Goal: Task Accomplishment & Management: Complete application form

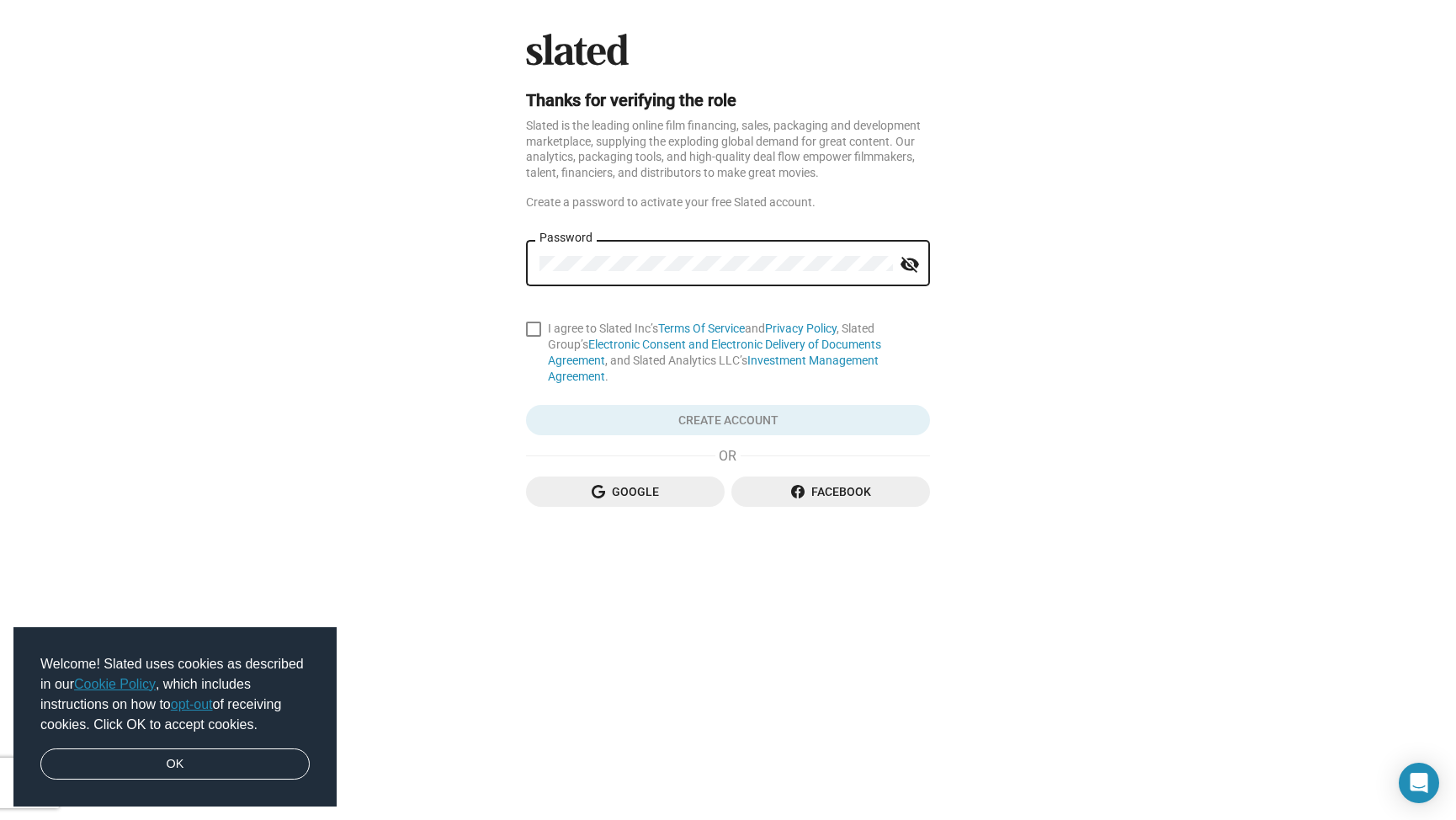
click at [905, 262] on mat-icon "visibility_off" at bounding box center [909, 265] width 20 height 26
click at [530, 329] on span at bounding box center [533, 328] width 15 height 15
click at [532, 337] on input "I agree to Slated Inc’s Terms Of Service and Privacy Policy , Slated Group’s El…" at bounding box center [532, 337] width 1 height 1
checkbox input "true"
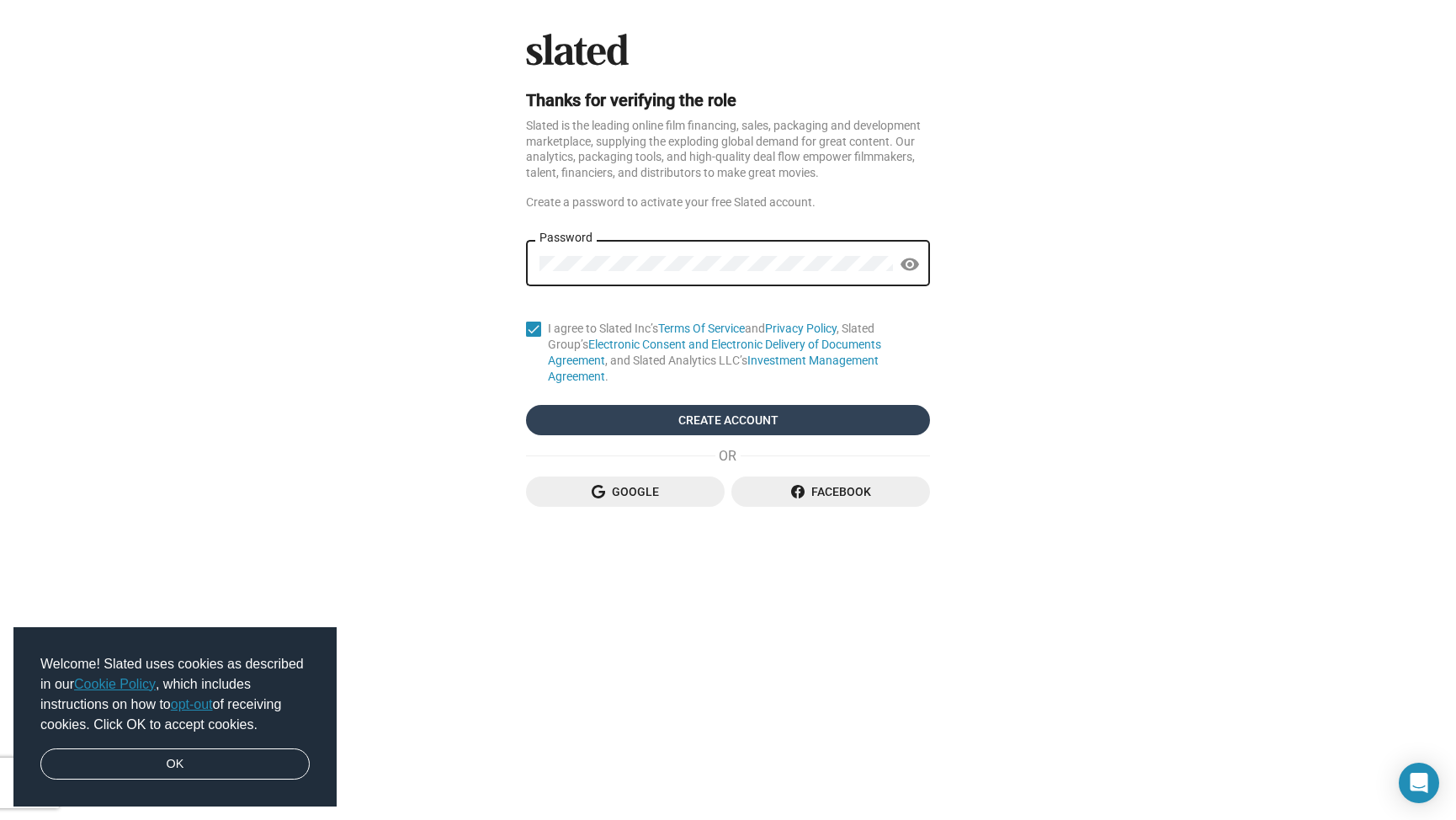
click at [724, 405] on span "Create Account" at bounding box center [728, 420] width 377 height 30
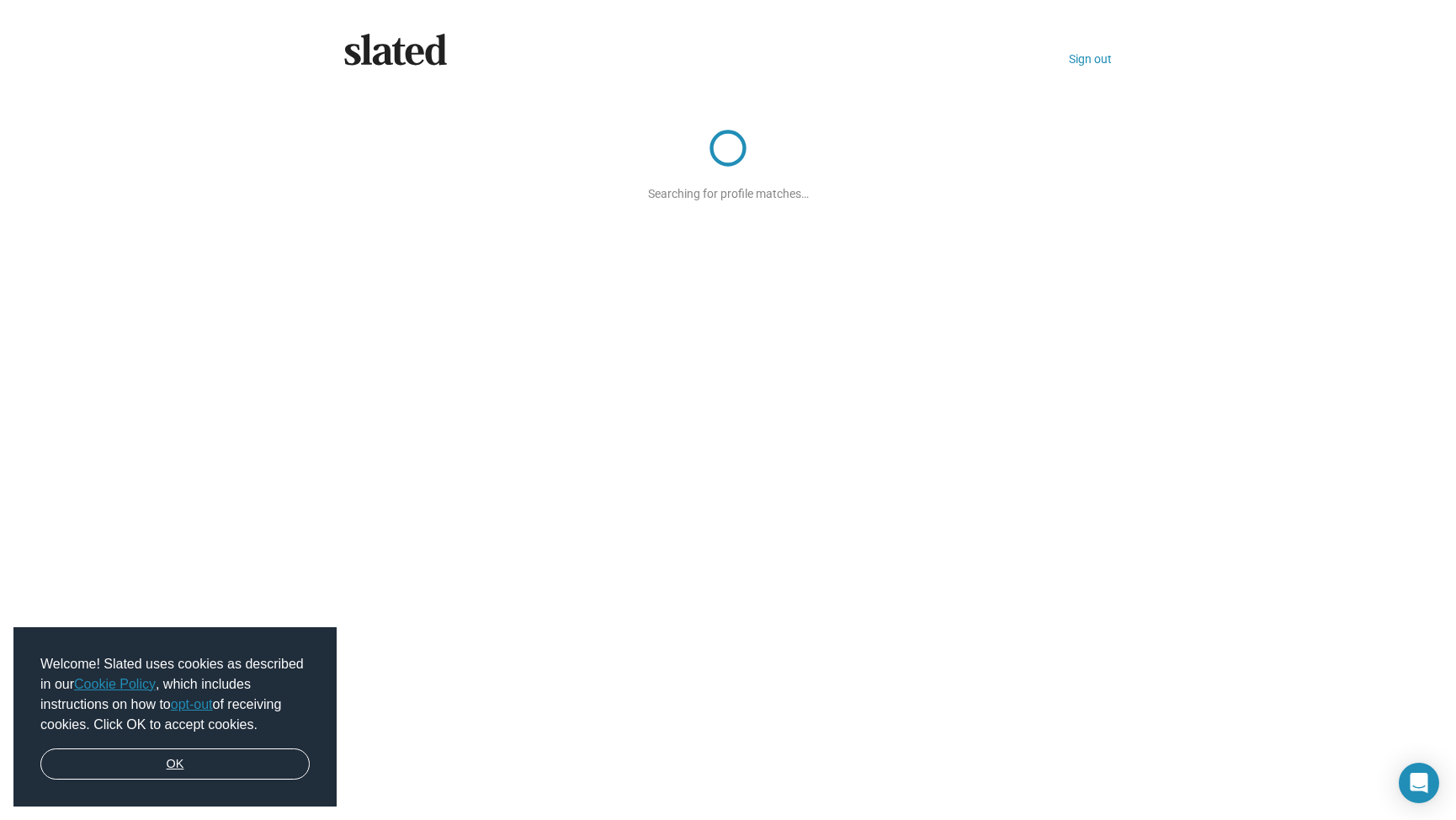
click at [185, 769] on link "OK" at bounding box center [175, 764] width 269 height 32
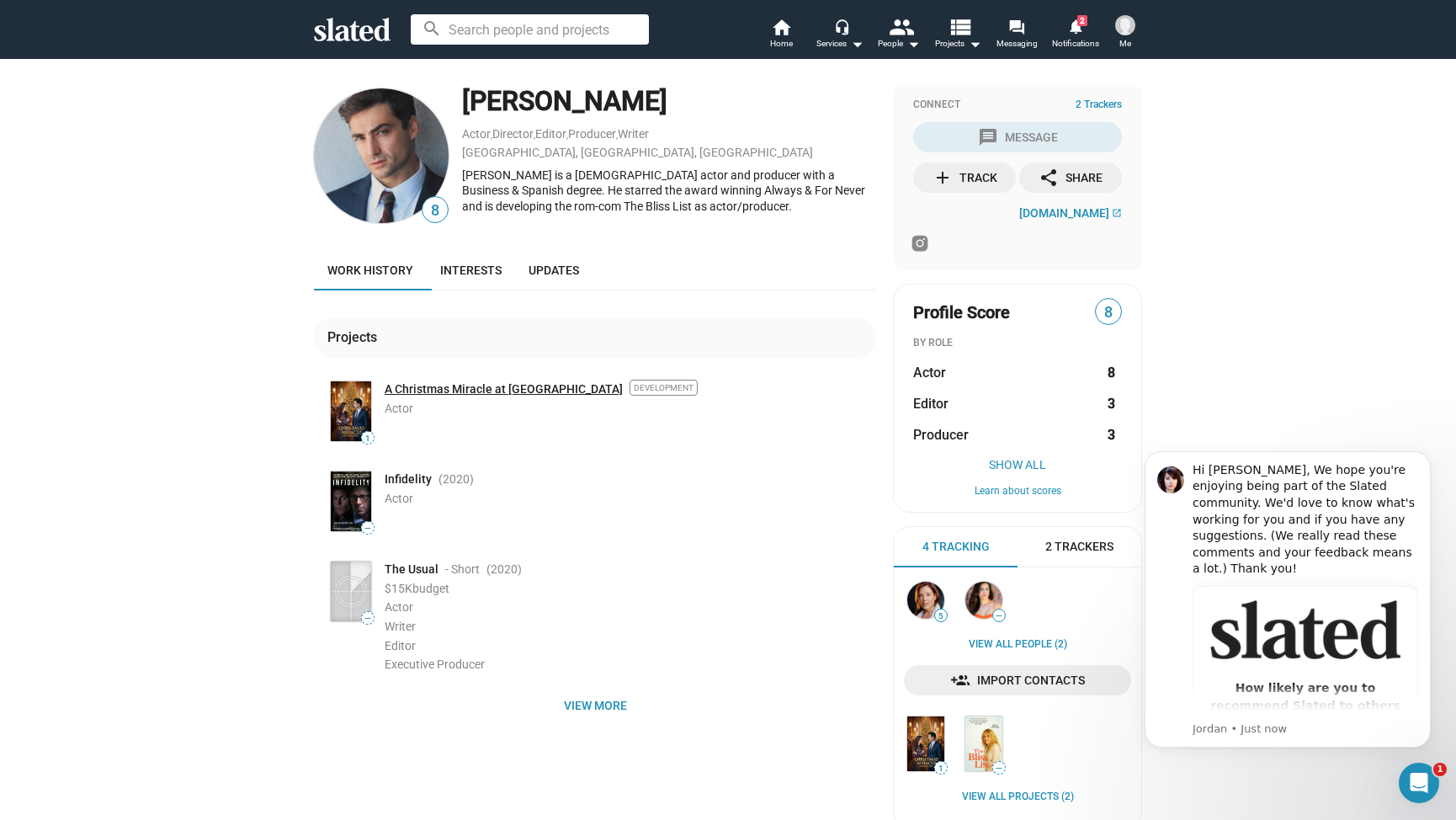
click at [455, 389] on link "A Christmas Miracle at [GEOGRAPHIC_DATA]" at bounding box center [503, 389] width 238 height 16
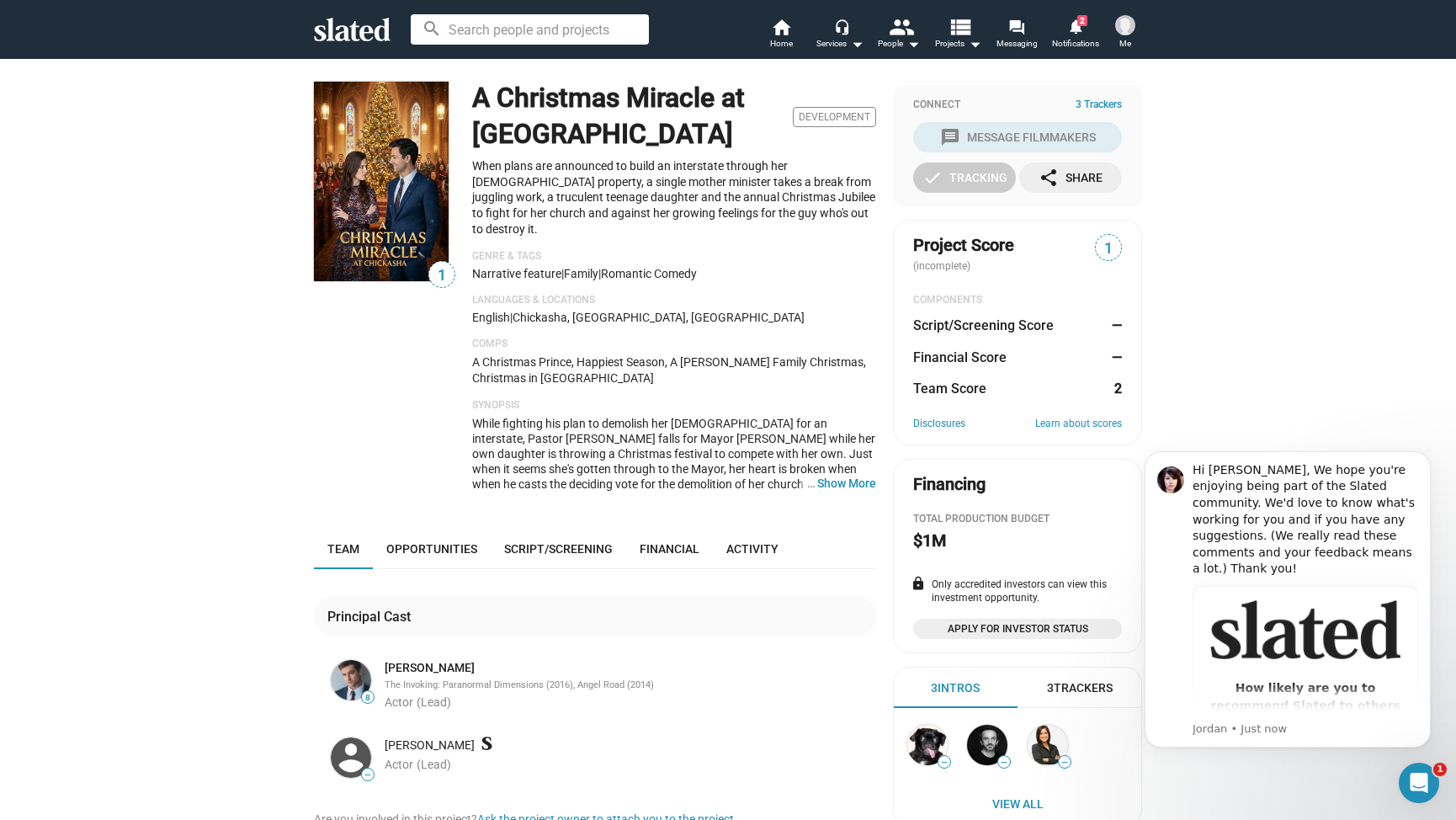
click at [378, 169] on img at bounding box center [382, 181] width 135 height 199
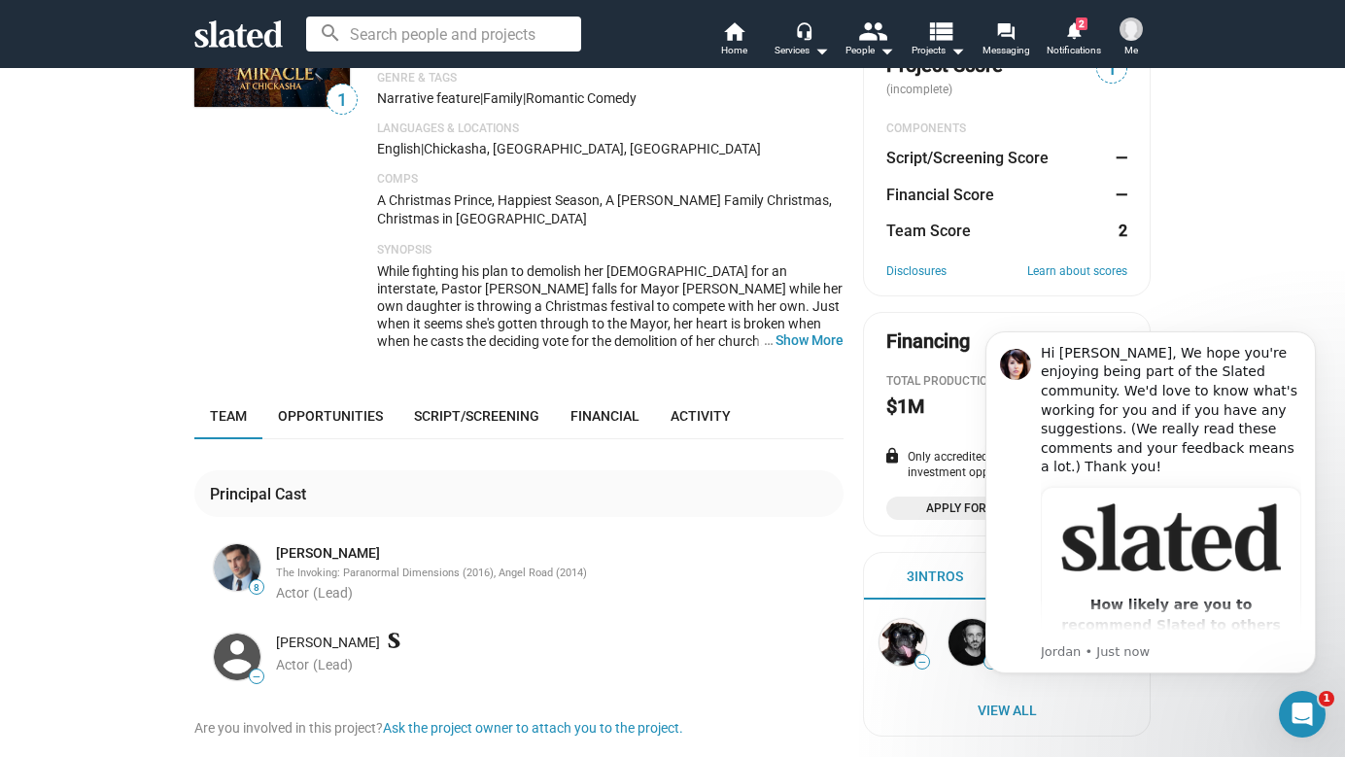
scroll to position [231, 0]
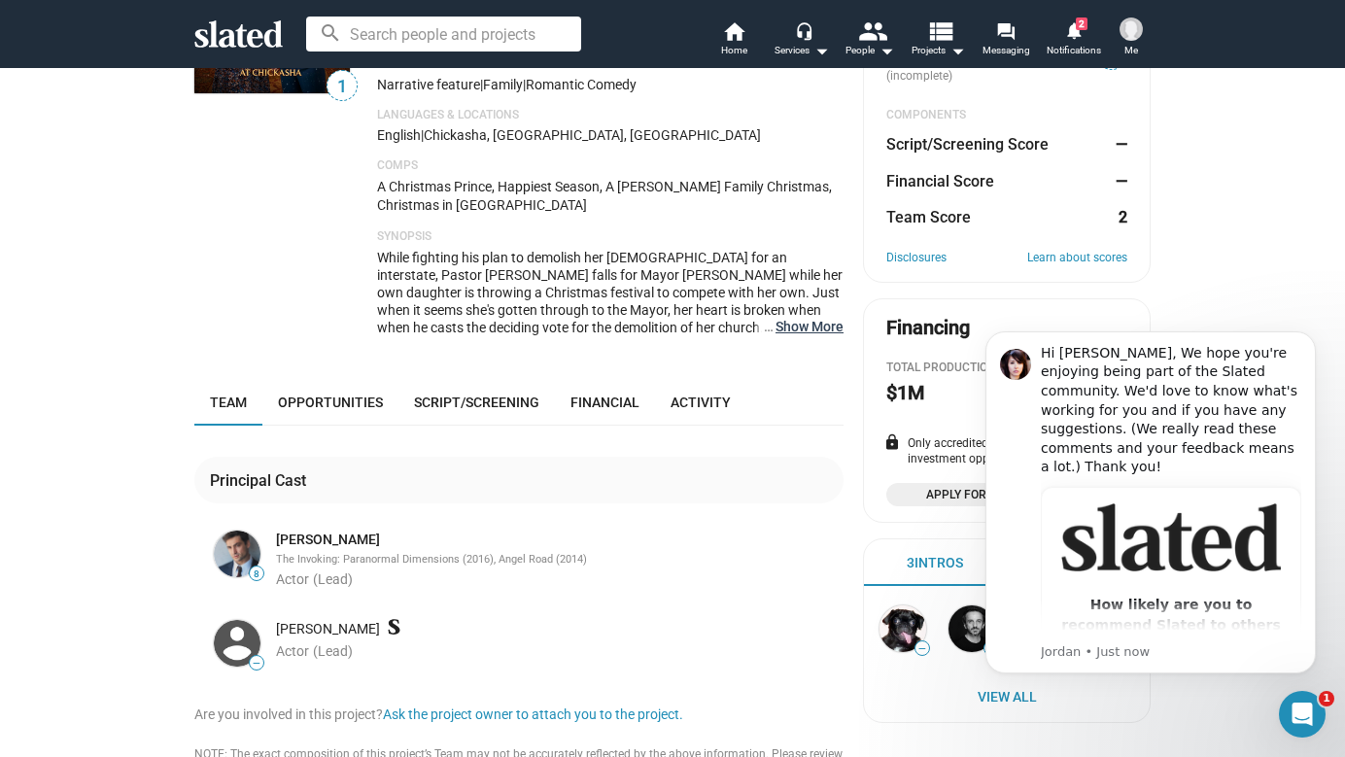
click at [824, 318] on button "… Show More" at bounding box center [810, 326] width 68 height 17
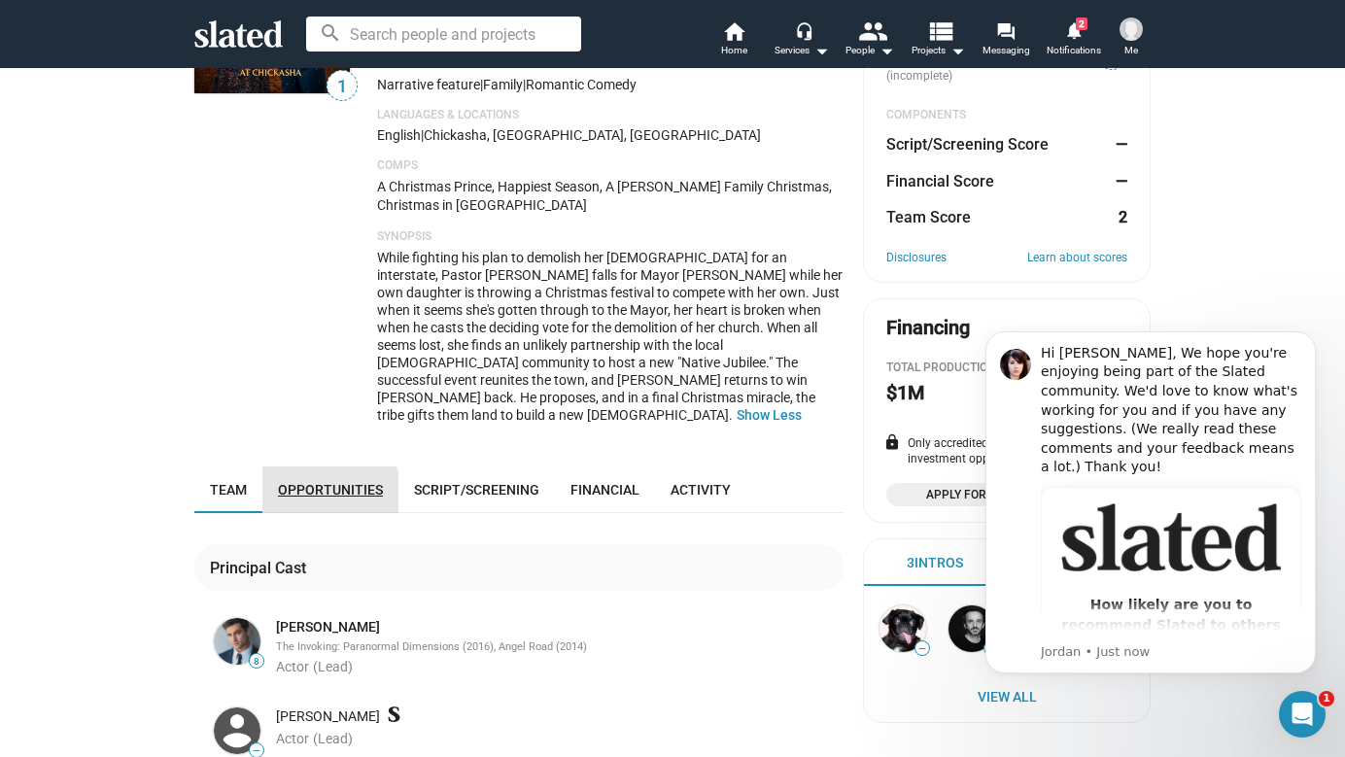
click at [323, 482] on span "Opportunities" at bounding box center [330, 490] width 105 height 16
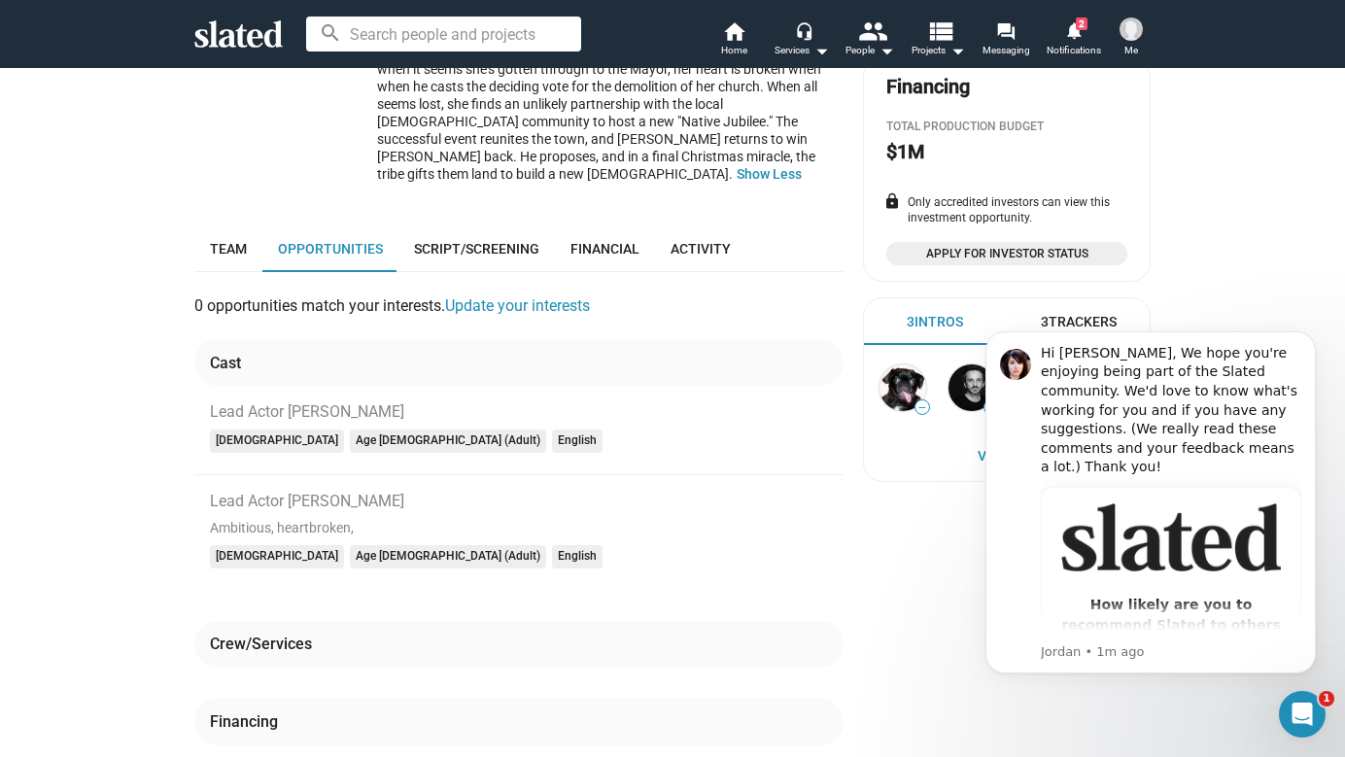
scroll to position [469, 0]
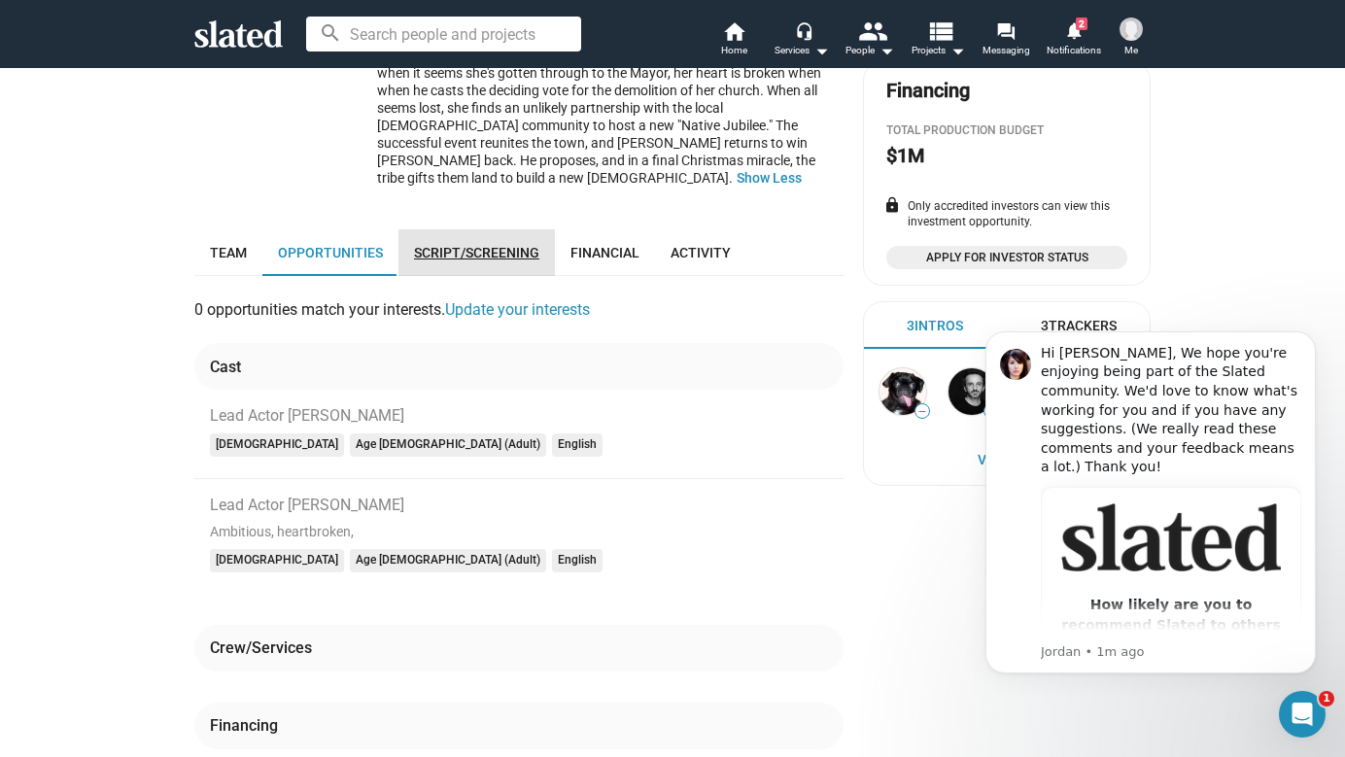
click at [472, 229] on link "Script/Screening" at bounding box center [477, 252] width 157 height 47
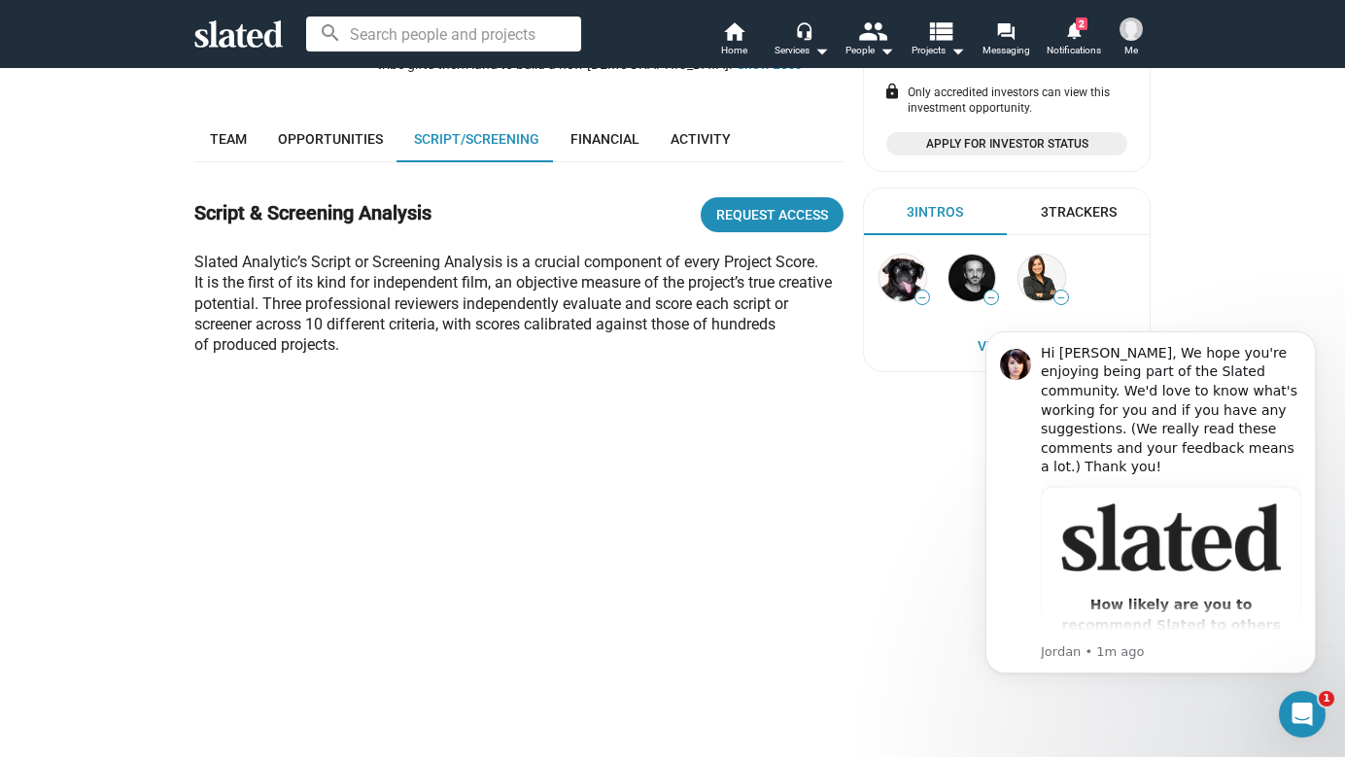
scroll to position [596, 0]
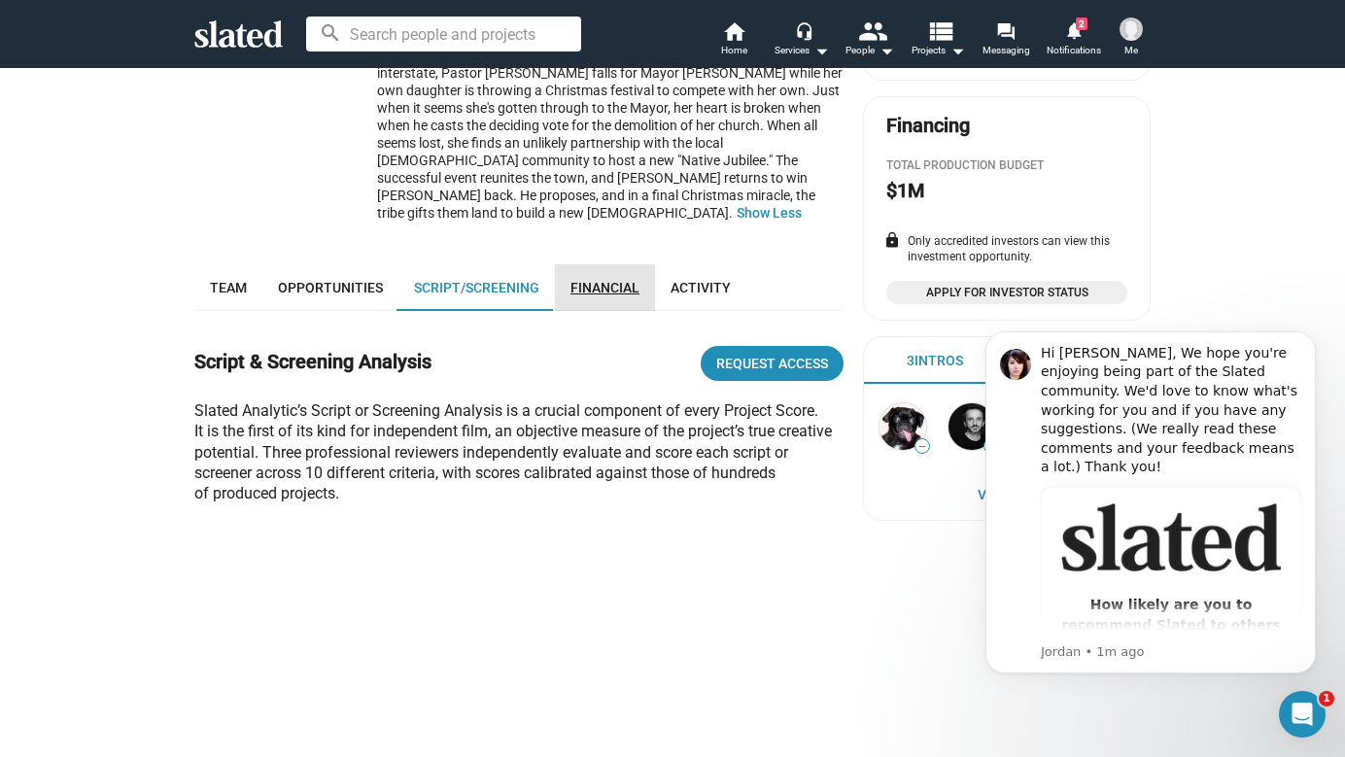
click at [592, 280] on span "Financial" at bounding box center [605, 288] width 69 height 16
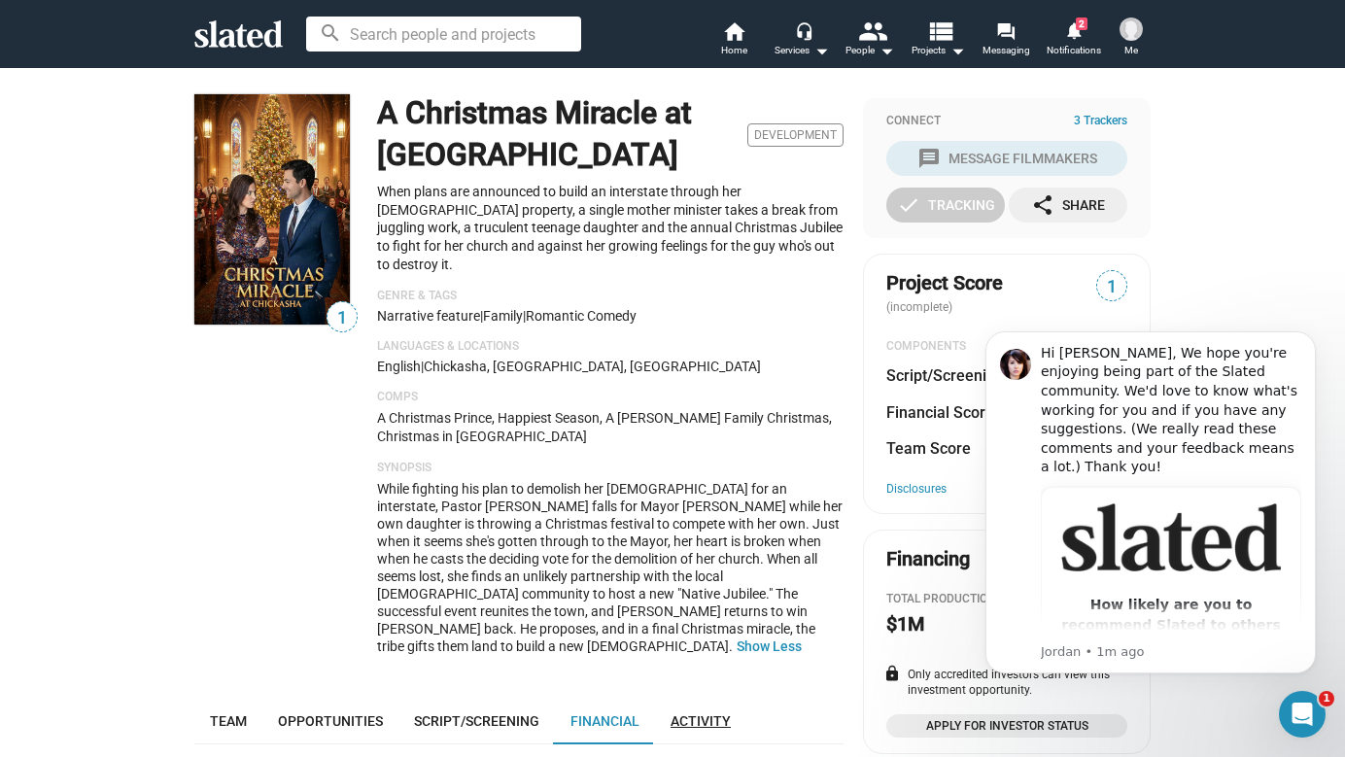
click at [686, 714] on span "Activity" at bounding box center [701, 722] width 60 height 16
click at [338, 310] on span "1" at bounding box center [342, 318] width 29 height 26
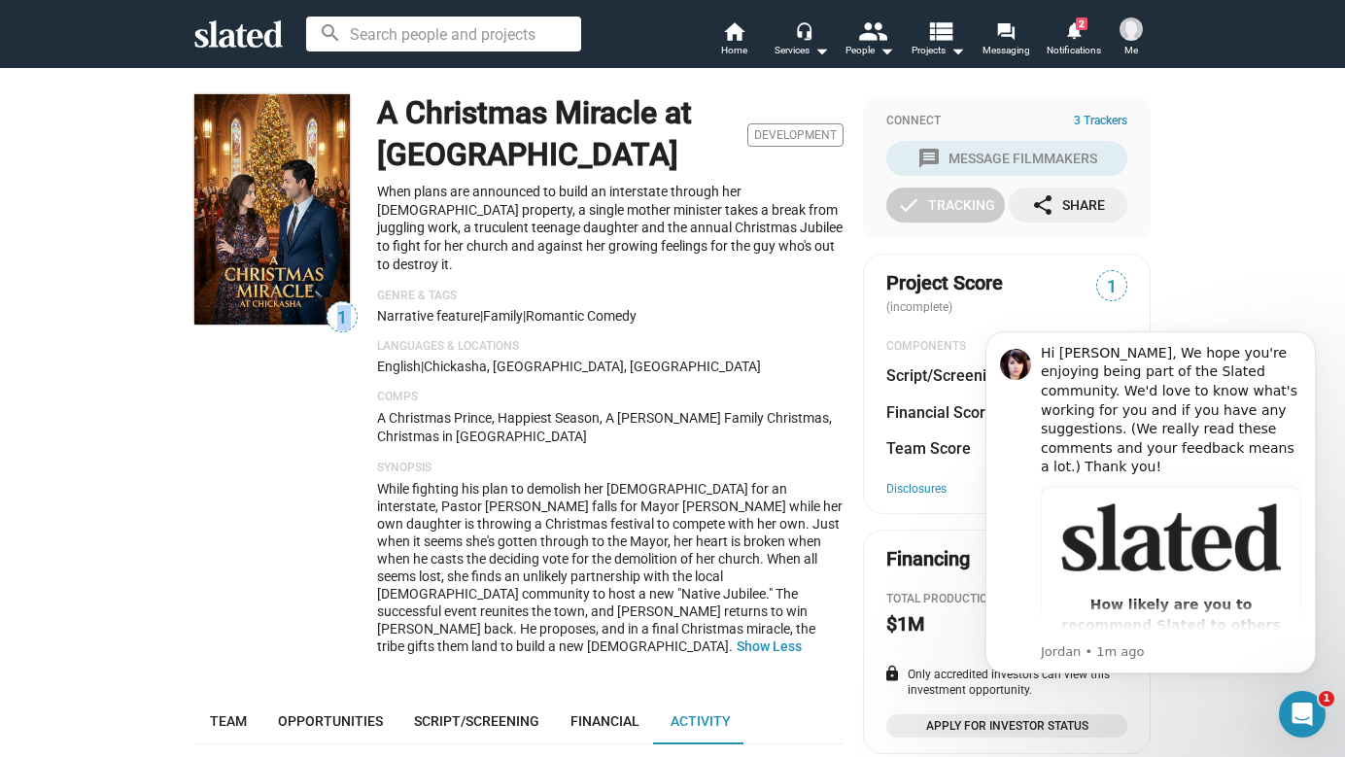
click at [307, 271] on img at bounding box center [272, 209] width 156 height 230
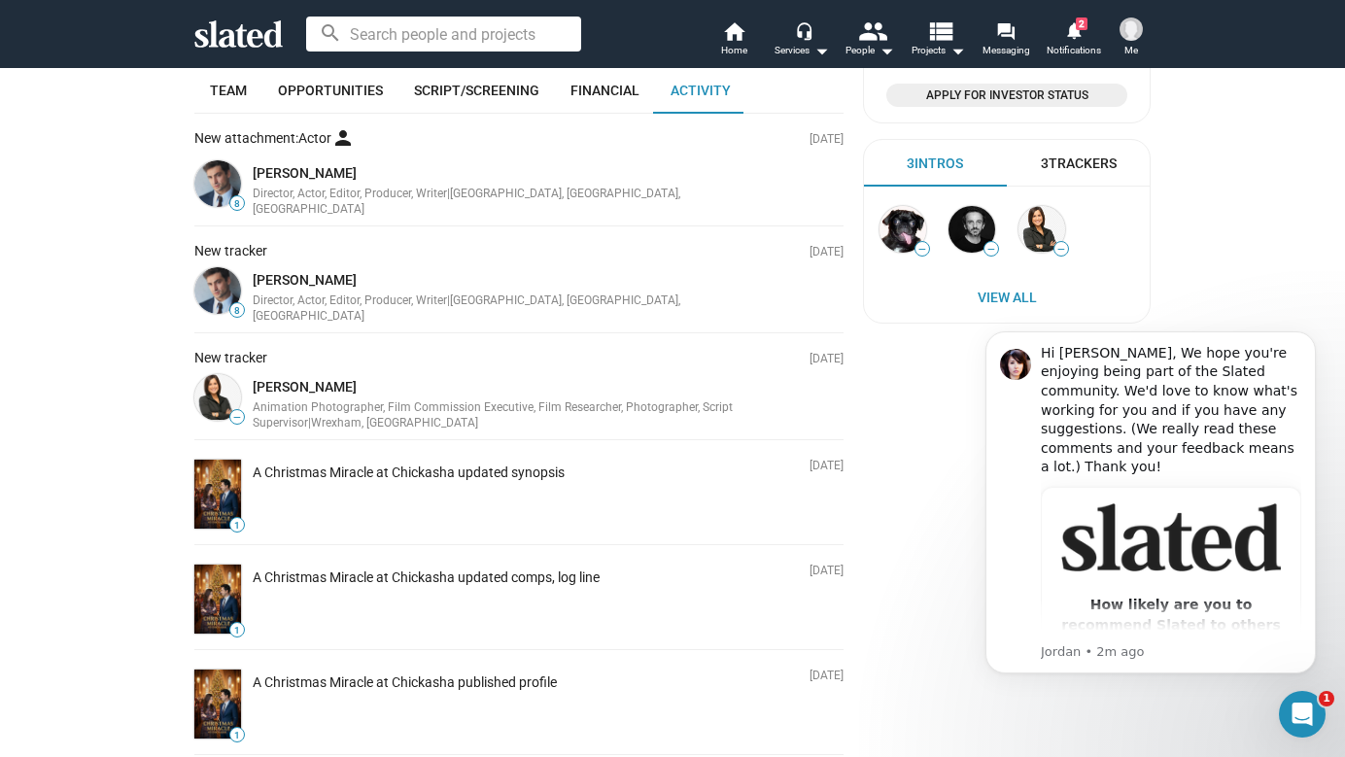
scroll to position [646, 0]
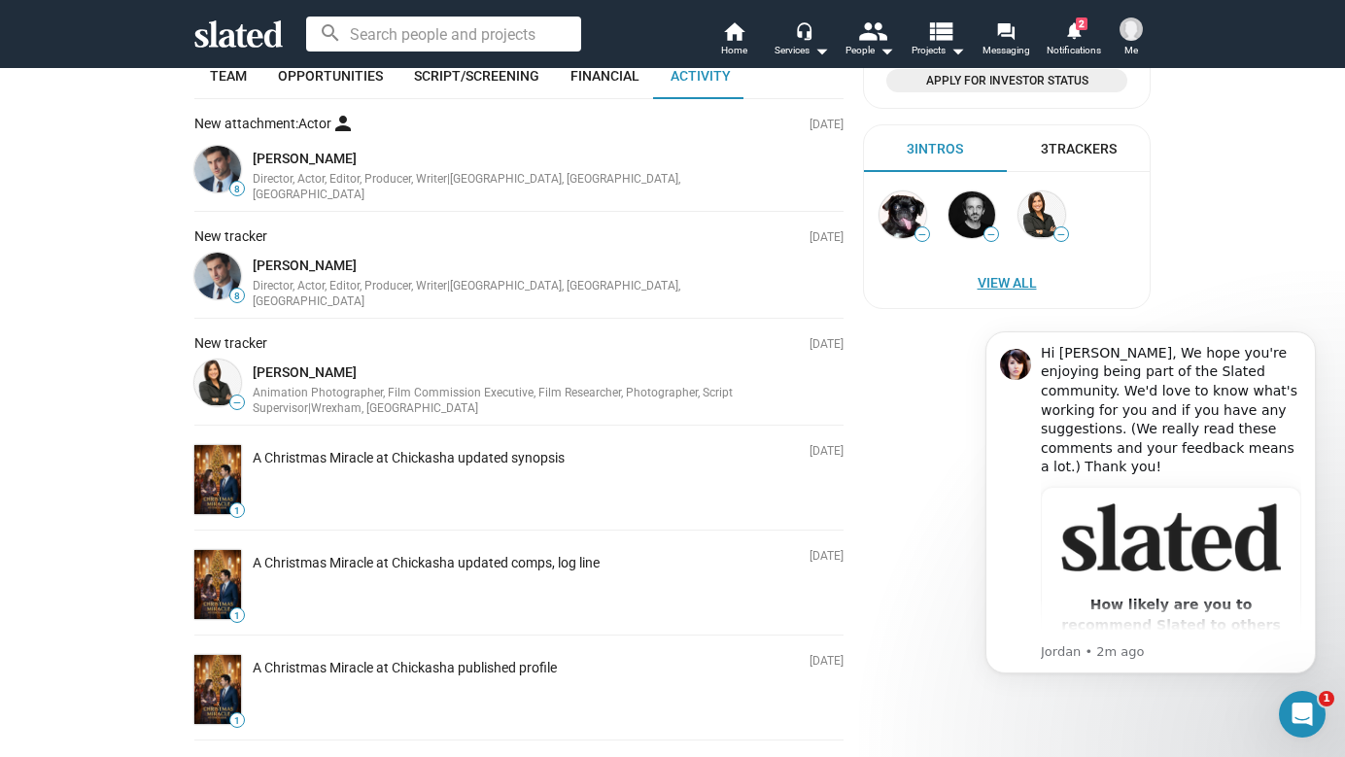
click at [1030, 287] on span "View All" at bounding box center [1007, 282] width 247 height 35
